Goal: Navigation & Orientation: Find specific page/section

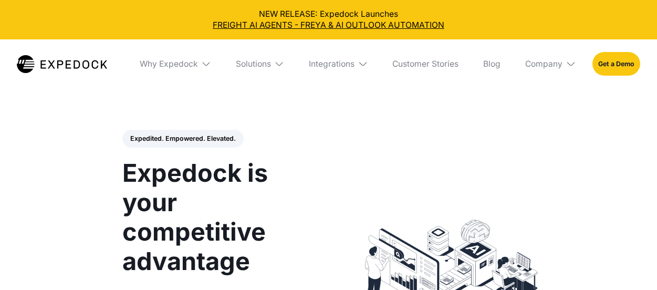
select select
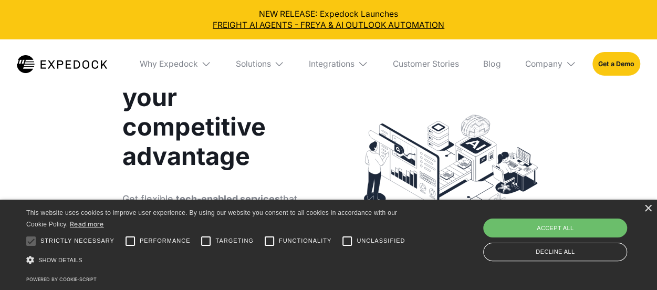
scroll to position [105, 0]
click at [557, 222] on div "Accept all" at bounding box center [555, 228] width 144 height 19
checkbox input "true"
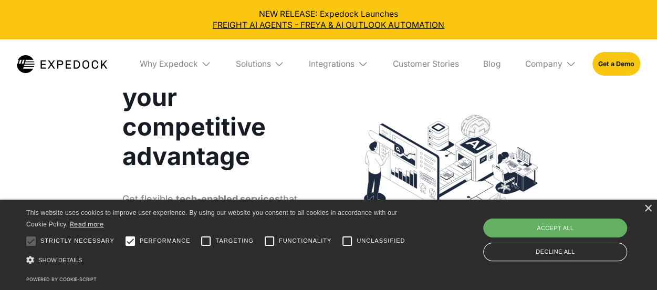
checkbox input "true"
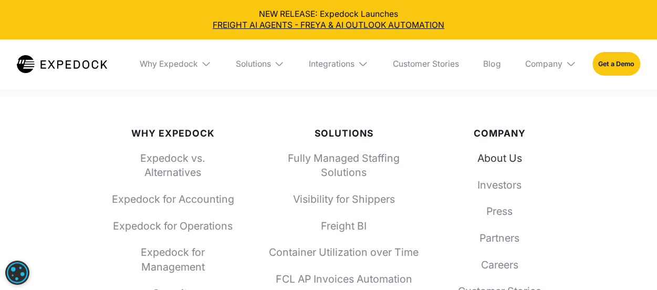
scroll to position [3677, 0]
click at [504, 151] on link "About Us" at bounding box center [499, 158] width 92 height 14
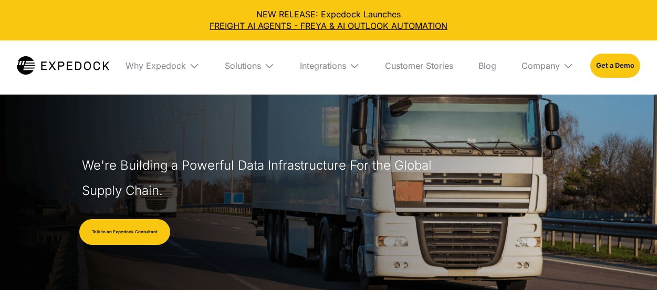
select select
